Goal: Task Accomplishment & Management: Use online tool/utility

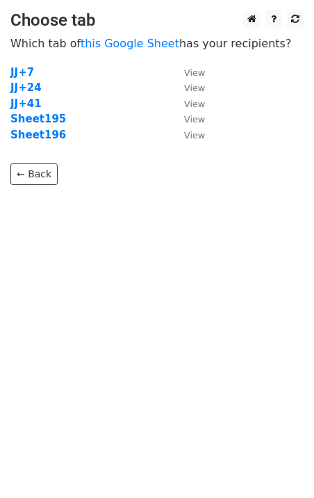
drag, startPoint x: 0, startPoint y: 0, endPoint x: 48, endPoint y: 143, distance: 150.5
click at [48, 143] on p "← Back" at bounding box center [157, 164] width 294 height 42
click at [49, 138] on strong "Sheet196" at bounding box center [38, 135] width 56 height 13
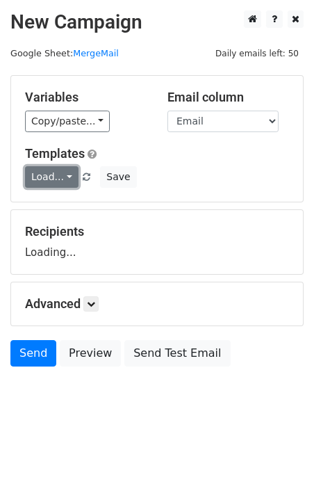
click at [52, 168] on link "Load..." at bounding box center [52, 177] width 54 height 22
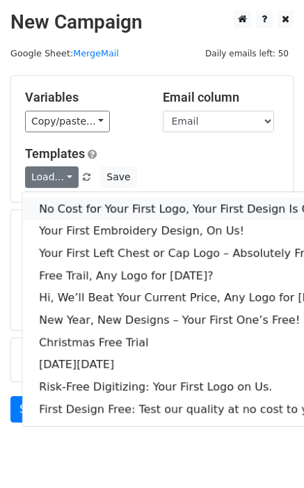
click at [72, 200] on link "No Cost for Your First Logo, Your First Design Is On Us!" at bounding box center [190, 209] width 336 height 22
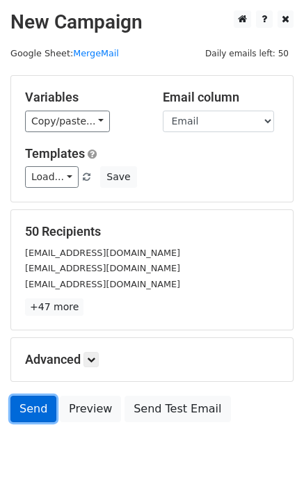
click at [40, 414] on link "Send" at bounding box center [33, 409] width 46 height 26
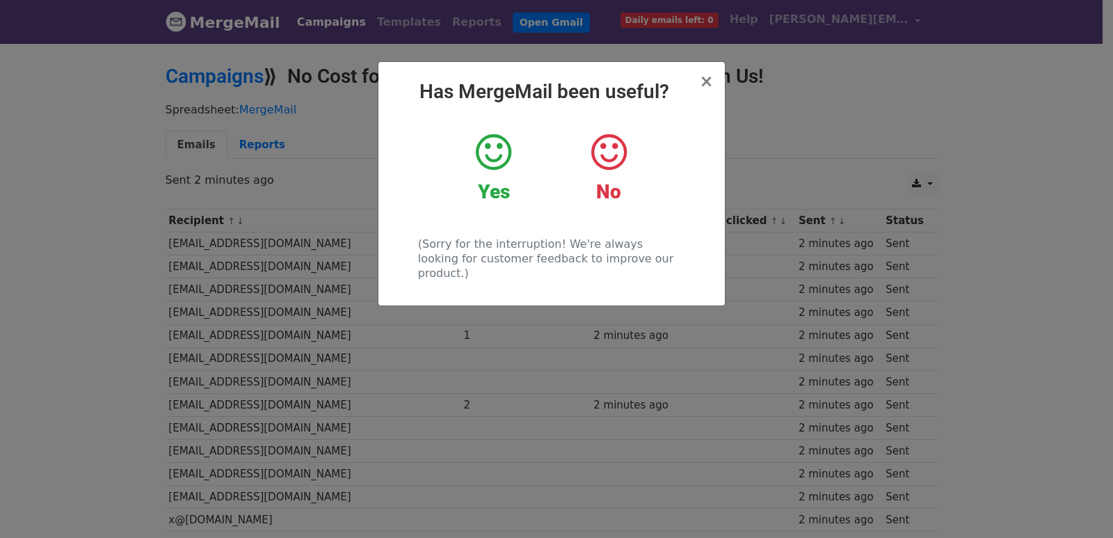
click at [248, 342] on div "× Has MergeMail been useful? Yes No (Sorry for the interruption! We're always l…" at bounding box center [556, 290] width 1113 height 496
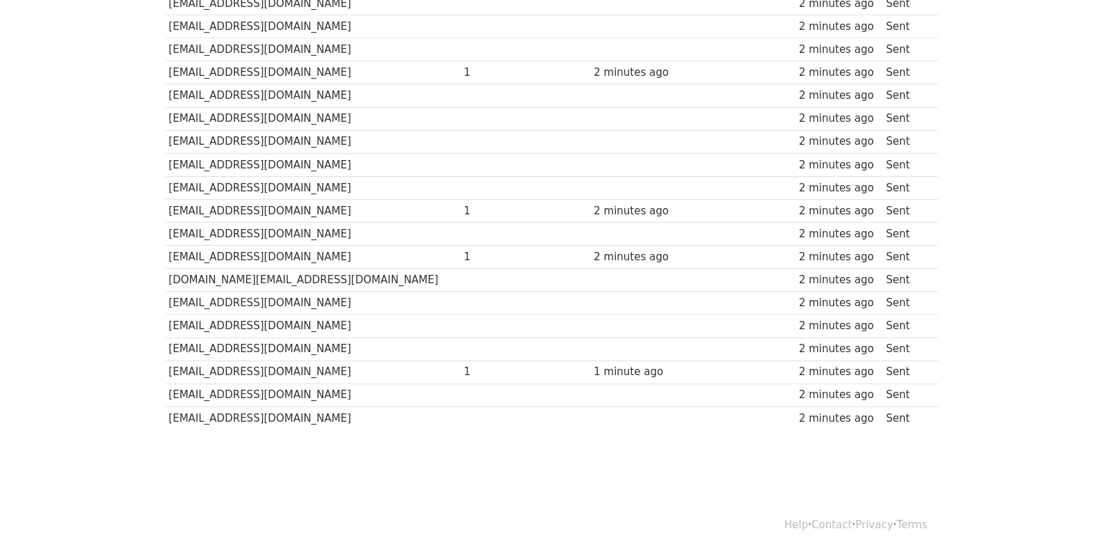
scroll to position [968, 0]
